Goal: Download file/media

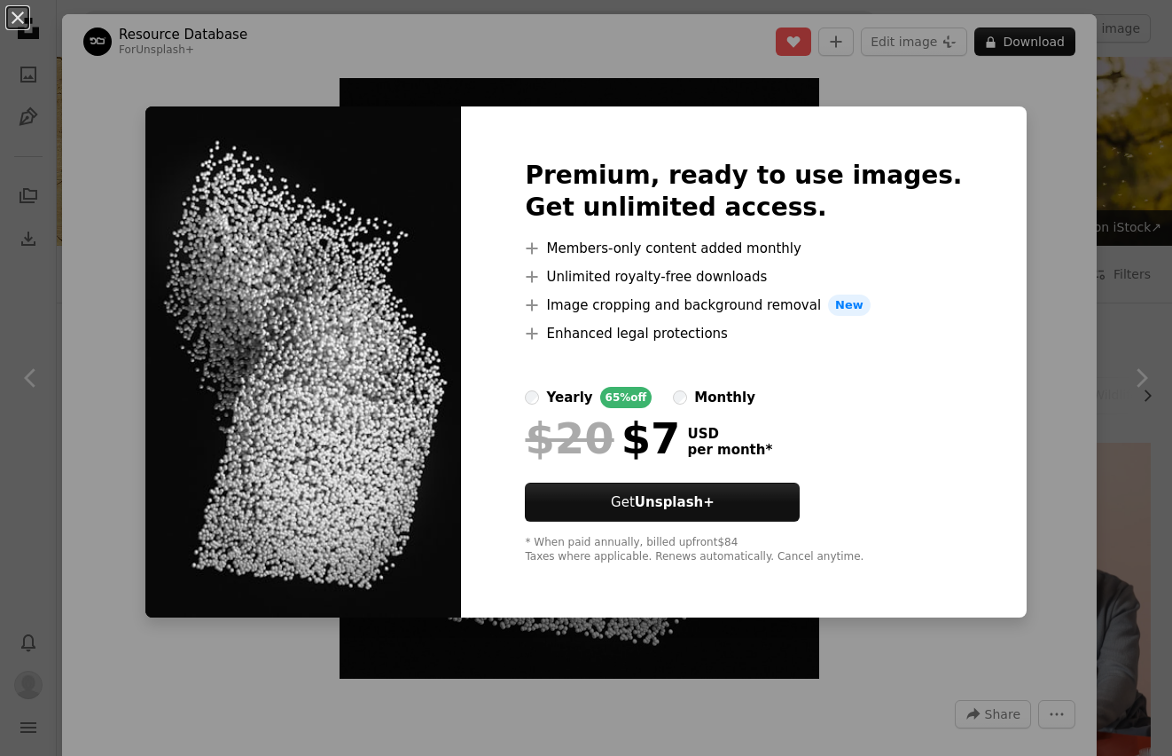
scroll to position [2049, 0]
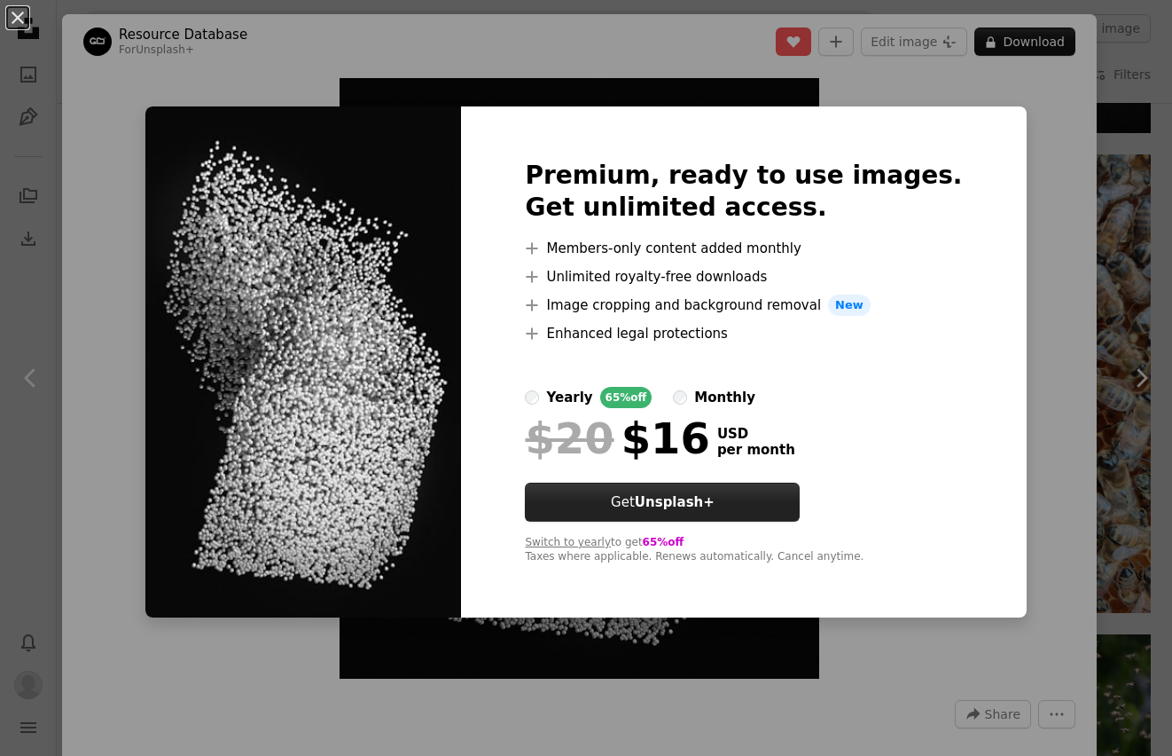
click at [701, 506] on strong "Unsplash+" at bounding box center [675, 502] width 80 height 16
